Goal: Check status: Check status

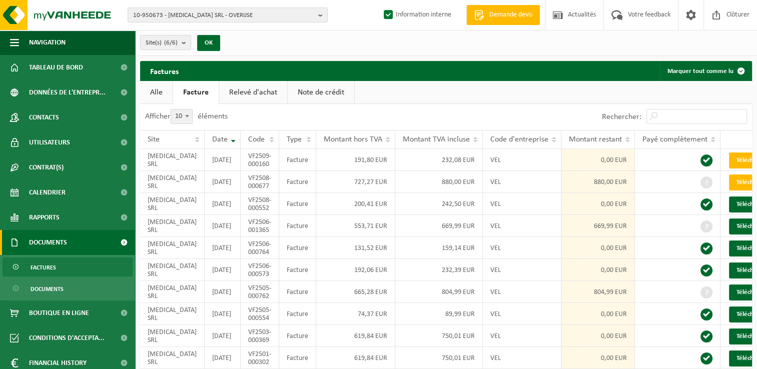
scroll to position [31, 0]
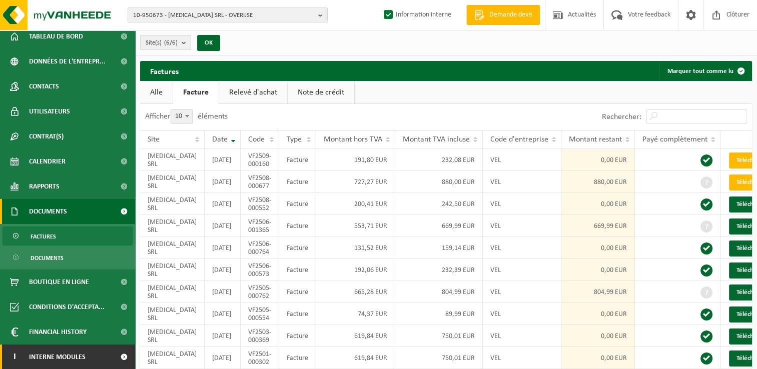
click at [66, 355] on span "Interne modules" at bounding box center [57, 357] width 57 height 25
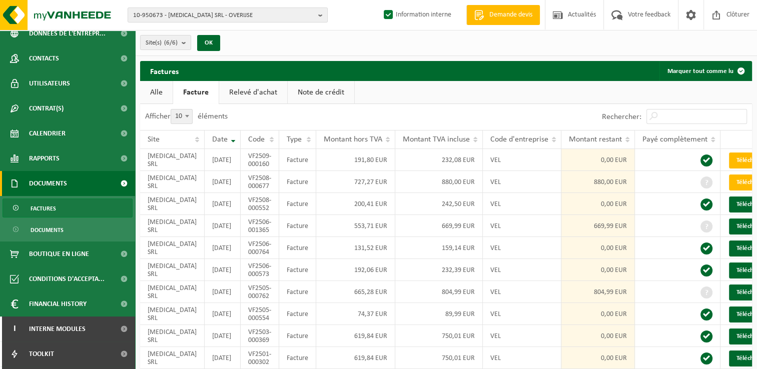
scroll to position [81, 0]
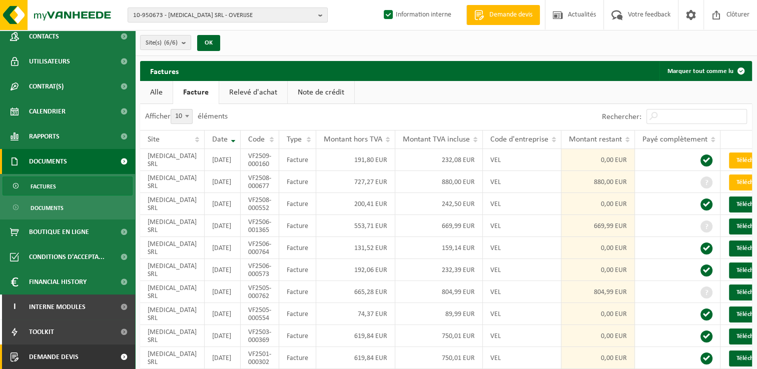
click at [46, 361] on span "Demande devis" at bounding box center [54, 357] width 50 height 25
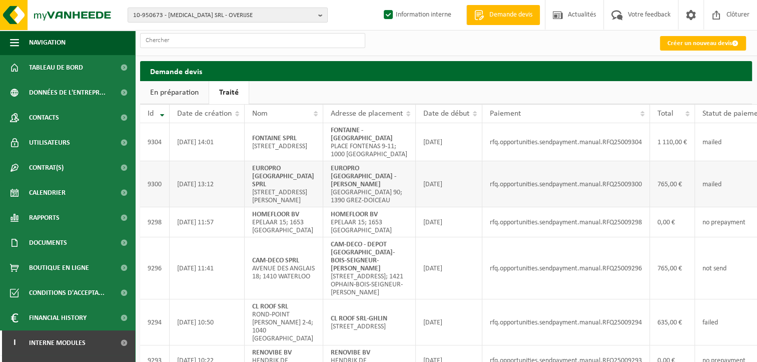
click at [585, 187] on td "rfq.opportunities.sendpayment.manual.RFQ25009300" at bounding box center [566, 184] width 168 height 46
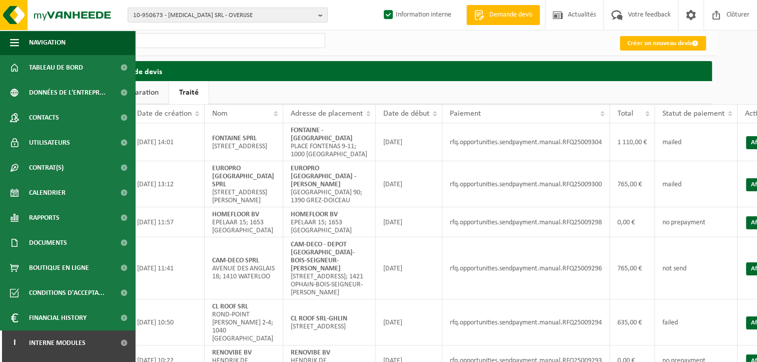
scroll to position [0, 59]
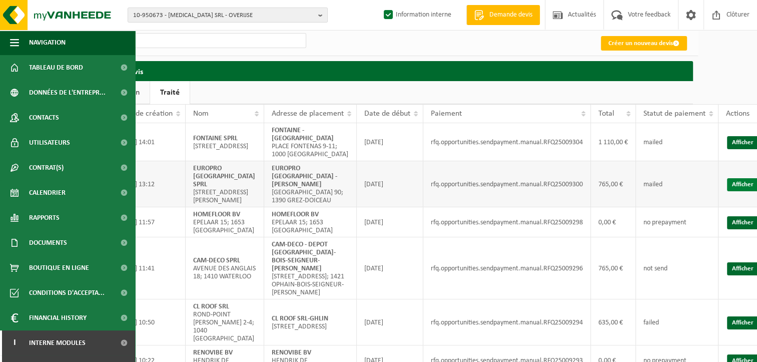
click at [732, 178] on link "Afficher" at bounding box center [743, 184] width 32 height 13
click at [742, 138] on link "Afficher" at bounding box center [743, 142] width 32 height 13
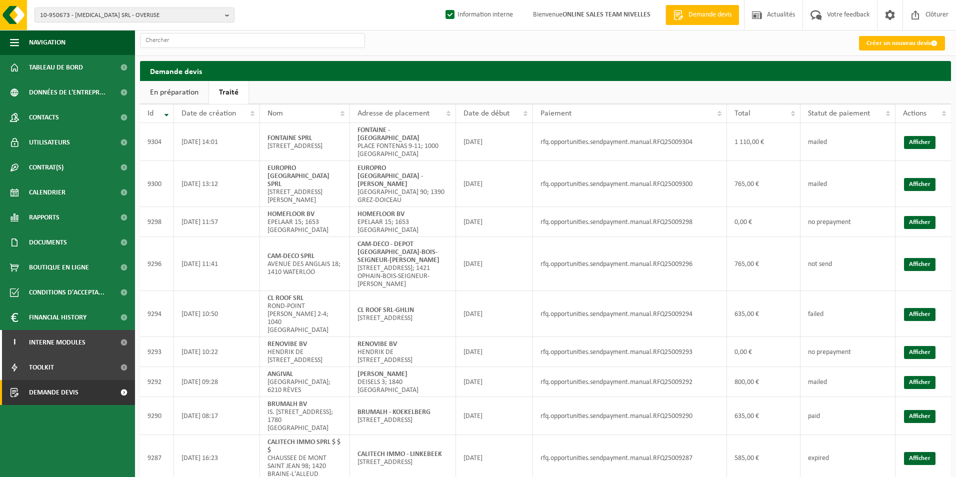
scroll to position [0, 0]
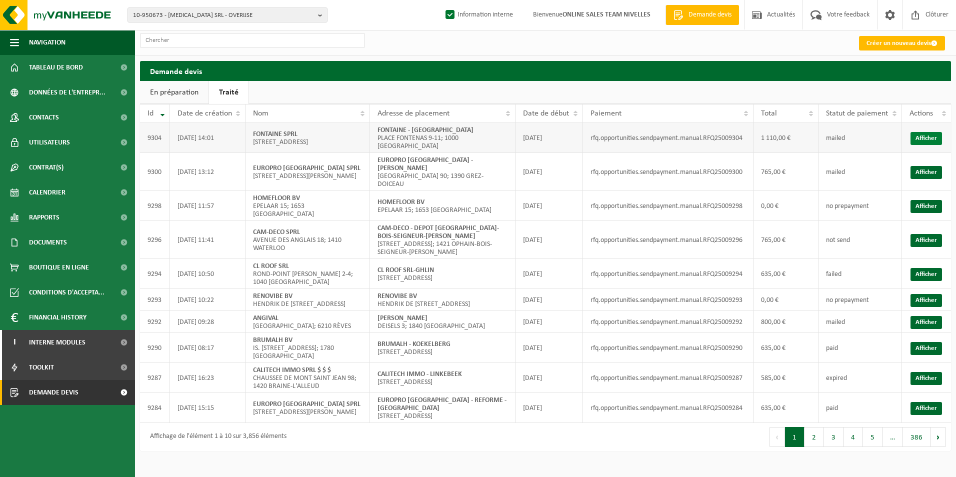
click at [756, 137] on link "Afficher" at bounding box center [927, 138] width 32 height 13
click at [164, 90] on link "En préparation" at bounding box center [174, 92] width 69 height 23
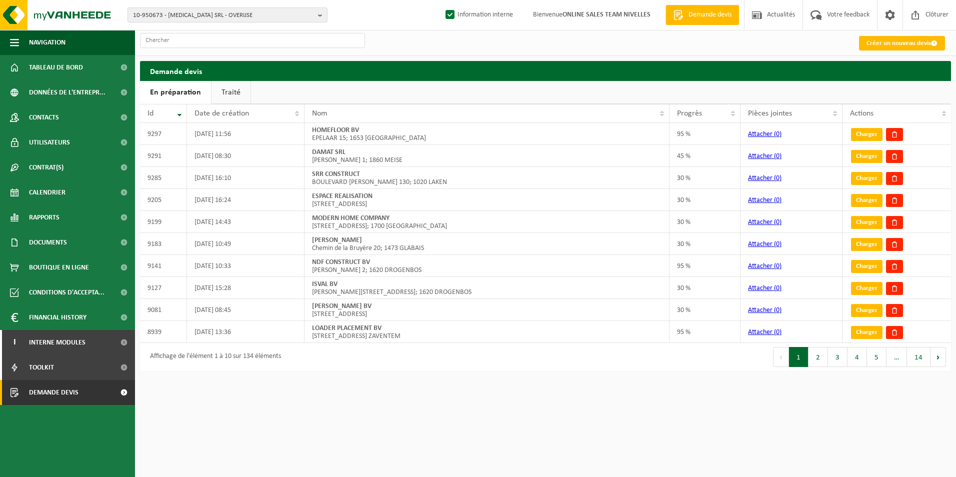
click at [227, 86] on link "Traité" at bounding box center [231, 92] width 39 height 23
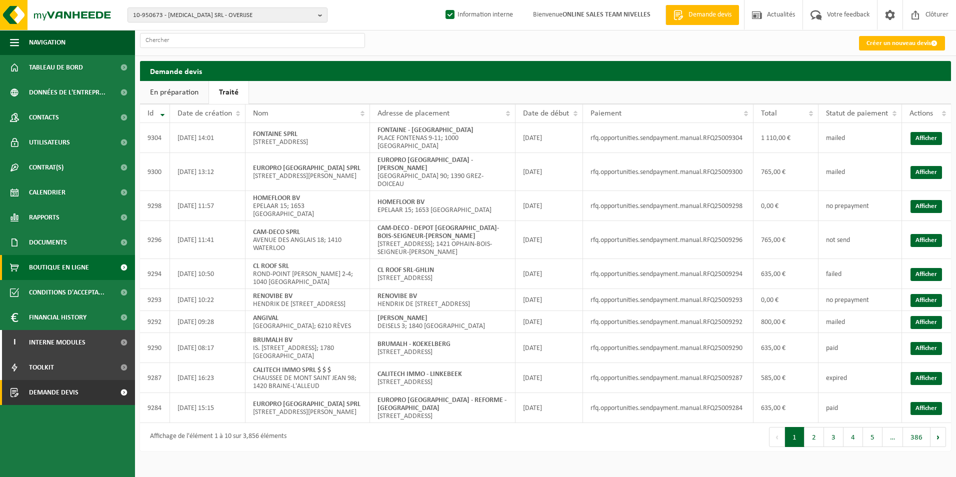
click at [75, 264] on span "Boutique en ligne" at bounding box center [59, 267] width 60 height 25
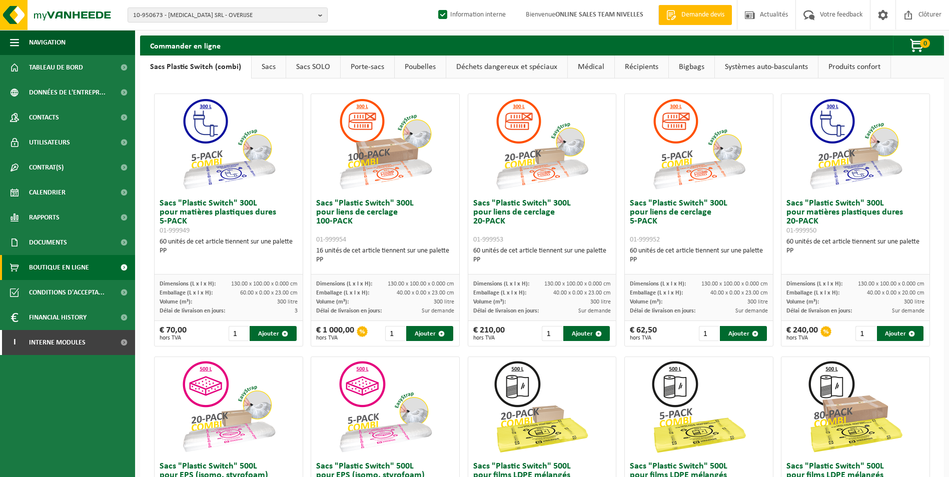
click at [417, 65] on link "Poubelles" at bounding box center [420, 67] width 51 height 23
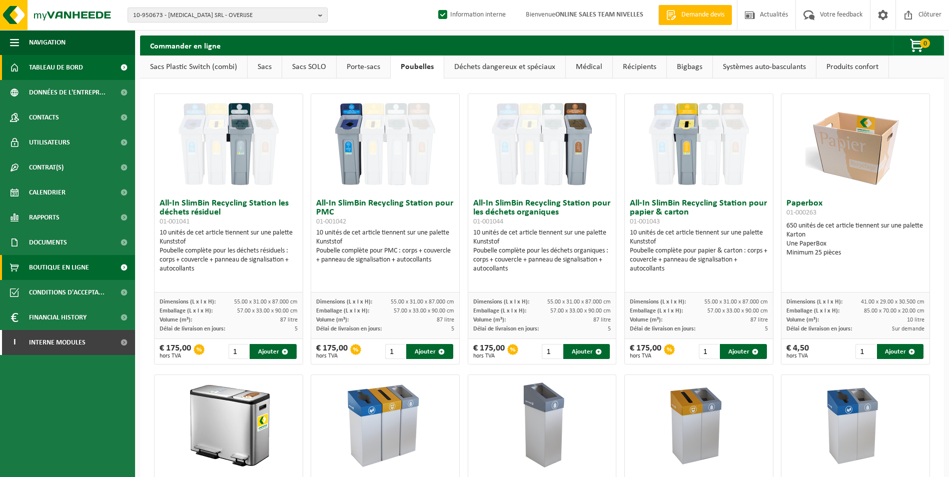
click at [47, 65] on span "Tableau de bord" at bounding box center [56, 67] width 54 height 25
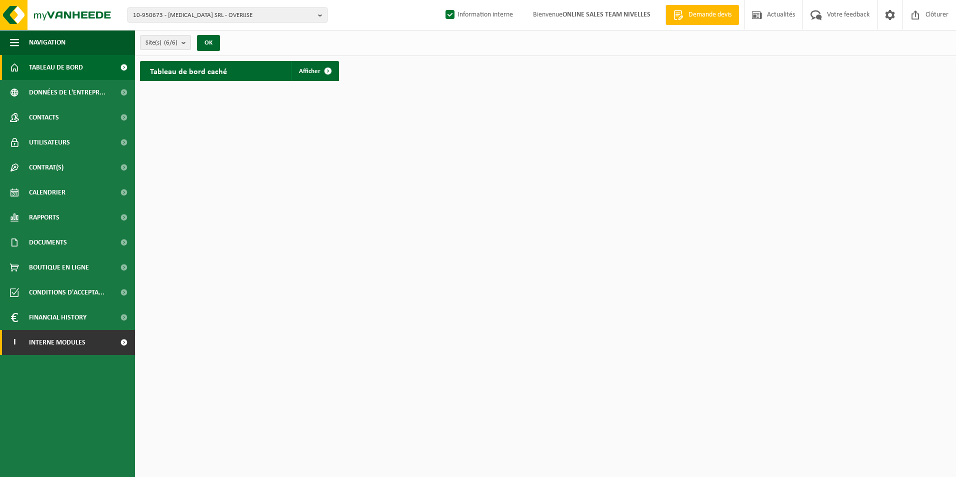
click at [61, 344] on span "Interne modules" at bounding box center [57, 342] width 57 height 25
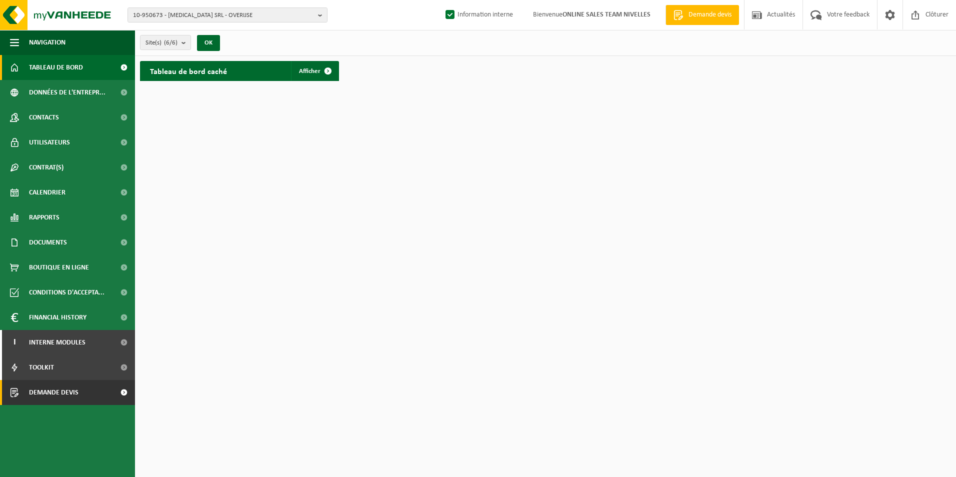
click at [39, 402] on span "Demande devis" at bounding box center [54, 392] width 50 height 25
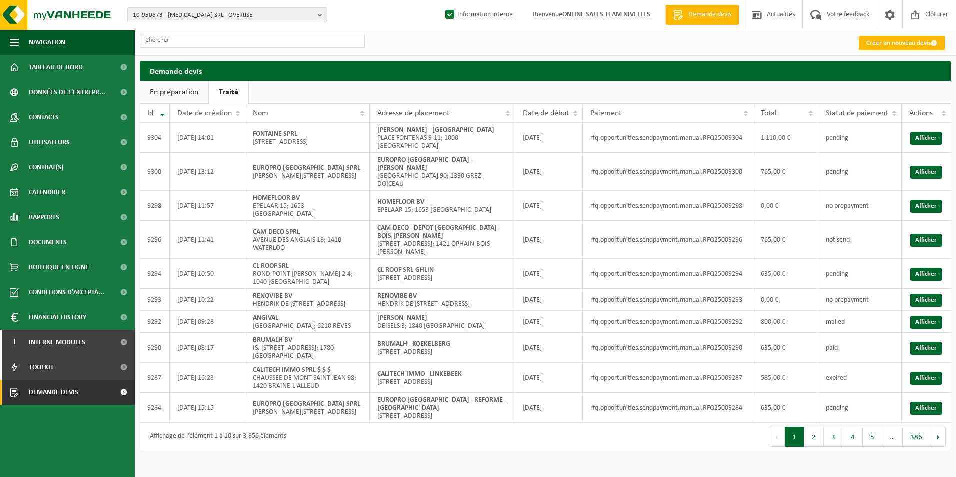
click at [222, 90] on link "Traité" at bounding box center [229, 92] width 40 height 23
